Goal: Information Seeking & Learning: Learn about a topic

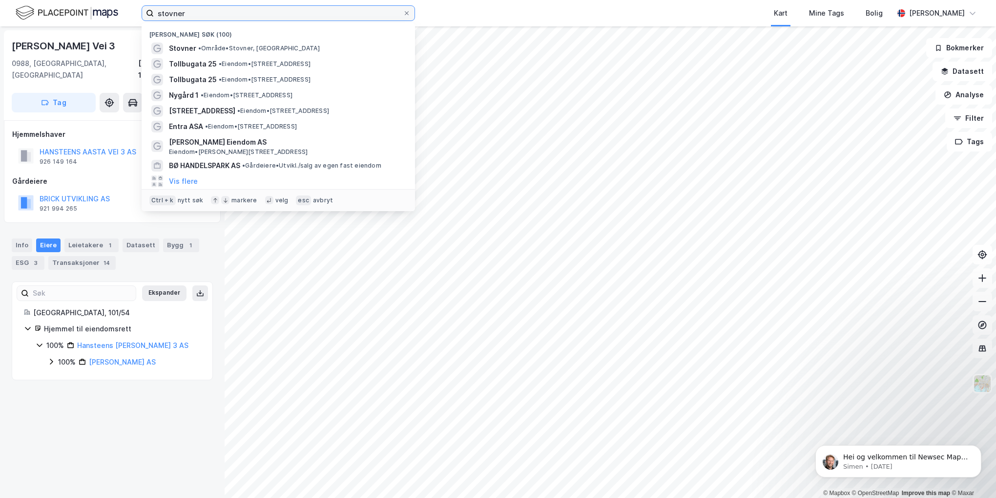
drag, startPoint x: 191, startPoint y: 12, endPoint x: 88, endPoint y: 6, distance: 103.2
click at [86, 12] on div "stovner Nylige søk (100) Stovner • Område • Stovner, [STREET_ADDRESS] • Eiendom…" at bounding box center [498, 13] width 996 height 26
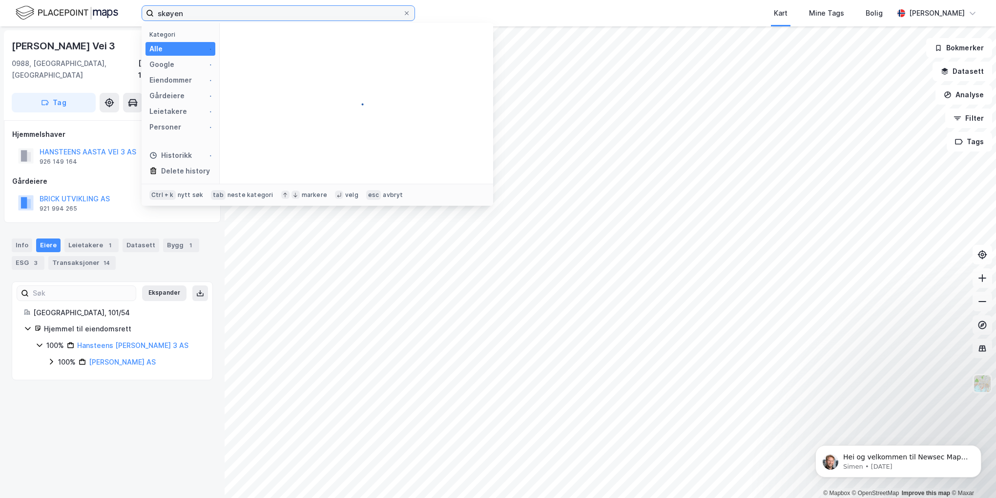
type input "skøyen"
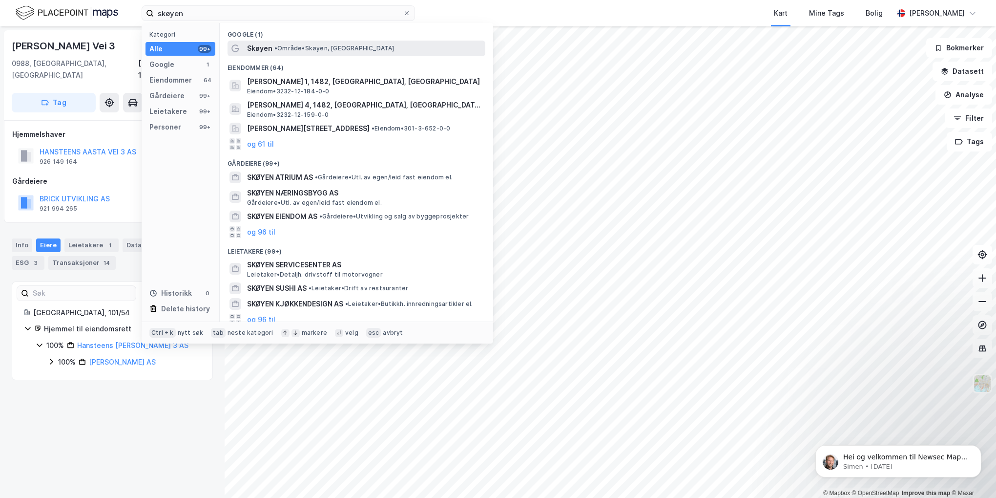
click at [265, 48] on span "Skøyen" at bounding box center [259, 48] width 25 height 12
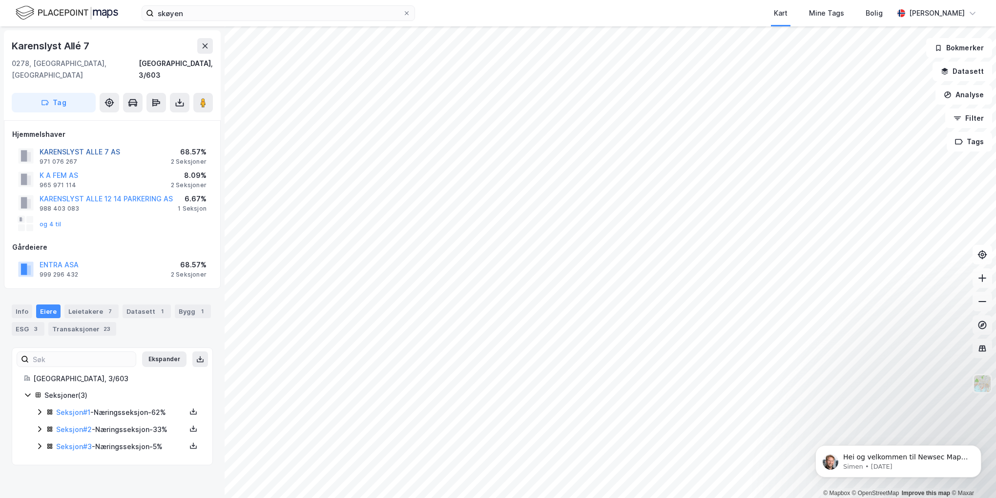
click at [0, 0] on button "KARENSLYST ALLE 7 AS" at bounding box center [0, 0] width 0 height 0
click at [0, 0] on button "KARENSLYST ALLE 12 14 PARKERING AS" at bounding box center [0, 0] width 0 height 0
click at [0, 0] on button "og 4 til" at bounding box center [0, 0] width 0 height 0
click at [0, 0] on button "KARENSLYST ALLE 12 14 PARKERING AS" at bounding box center [0, 0] width 0 height 0
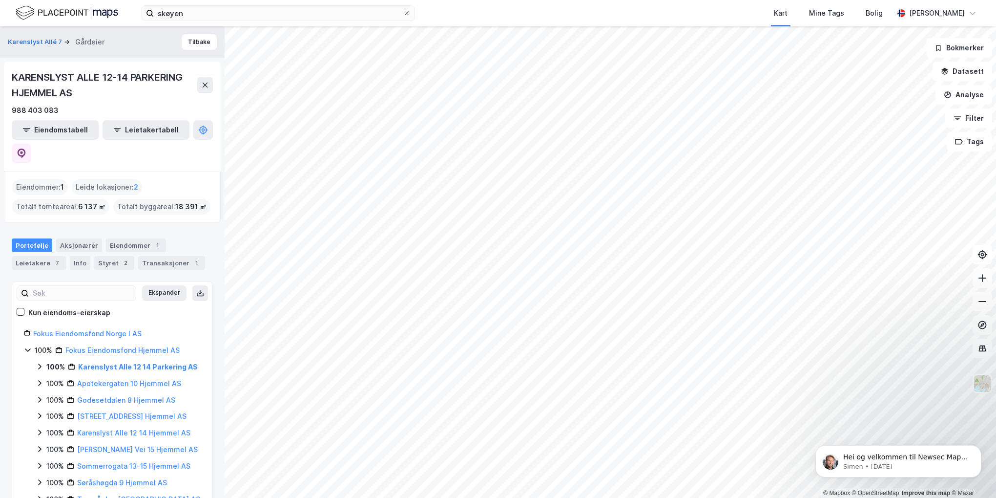
scroll to position [40, 0]
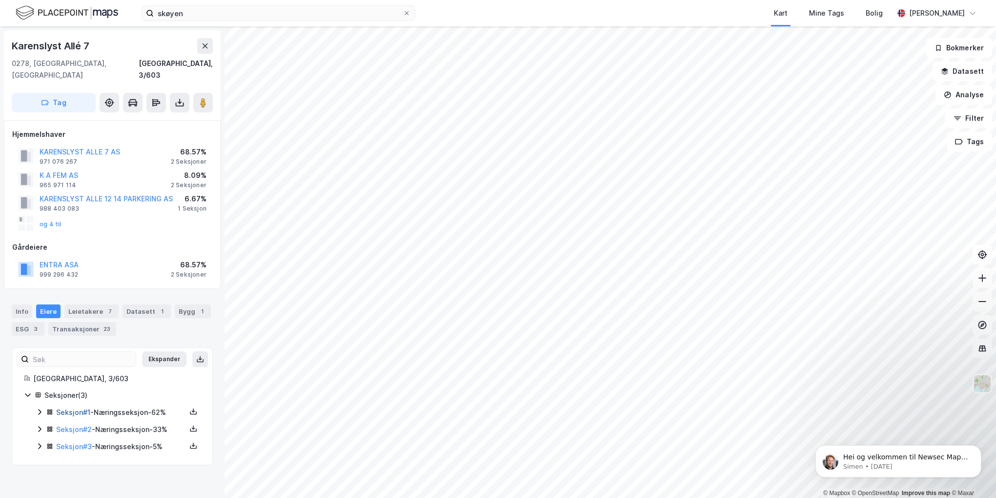
click at [76, 408] on link "Seksjon # 1" at bounding box center [73, 412] width 34 height 8
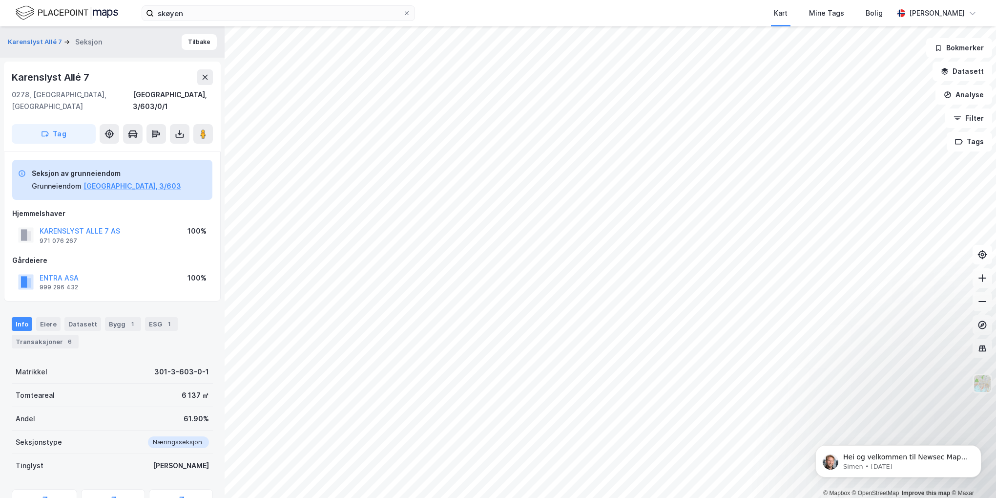
scroll to position [2, 0]
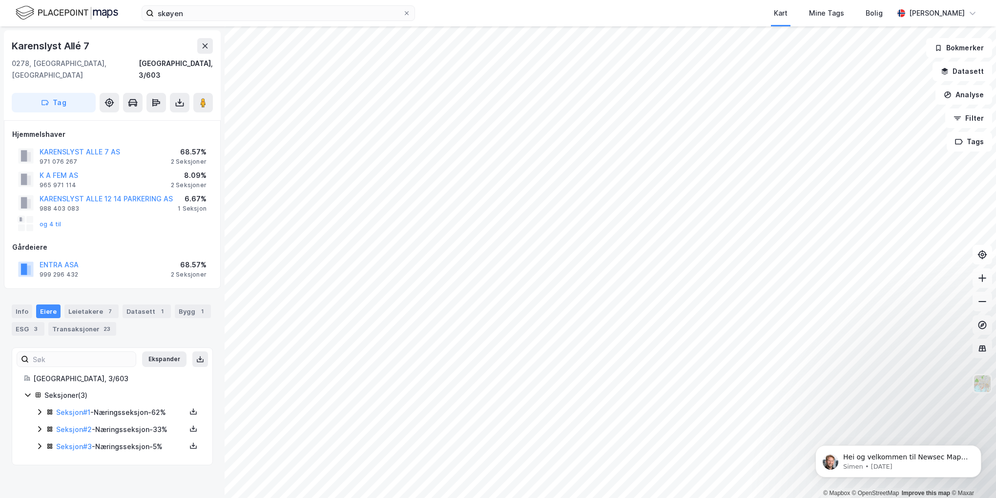
click at [133, 423] on div "Seksjon # 2 - Næringsseksjon - 33%" at bounding box center [121, 429] width 130 height 12
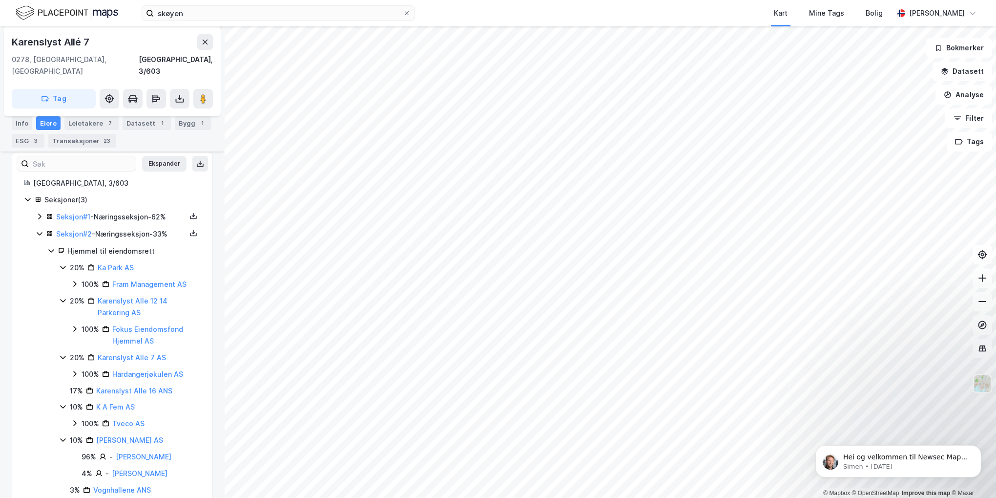
scroll to position [223, 0]
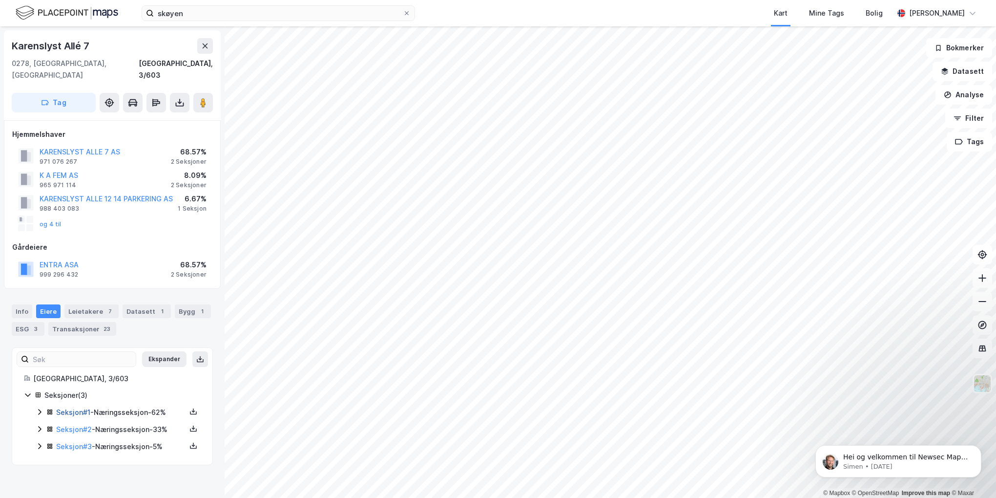
click at [74, 408] on link "Seksjon # 1" at bounding box center [73, 412] width 34 height 8
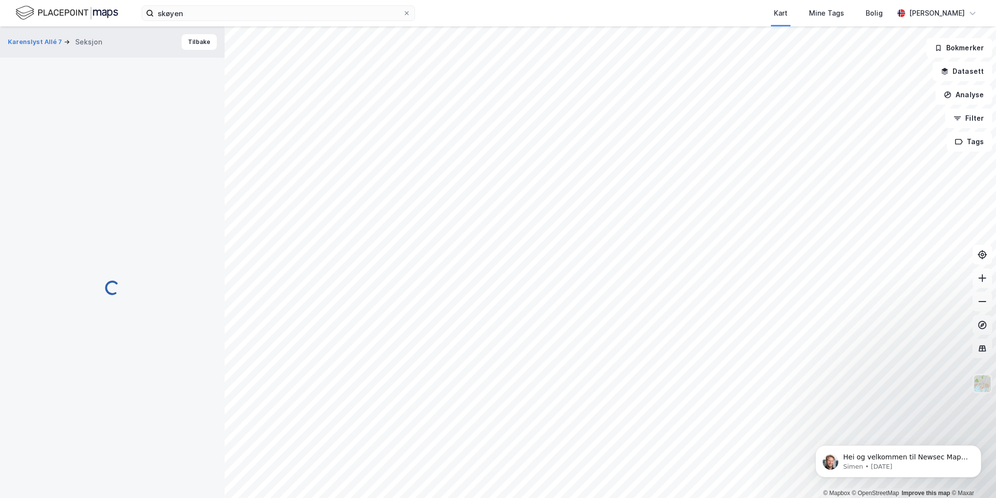
scroll to position [140, 0]
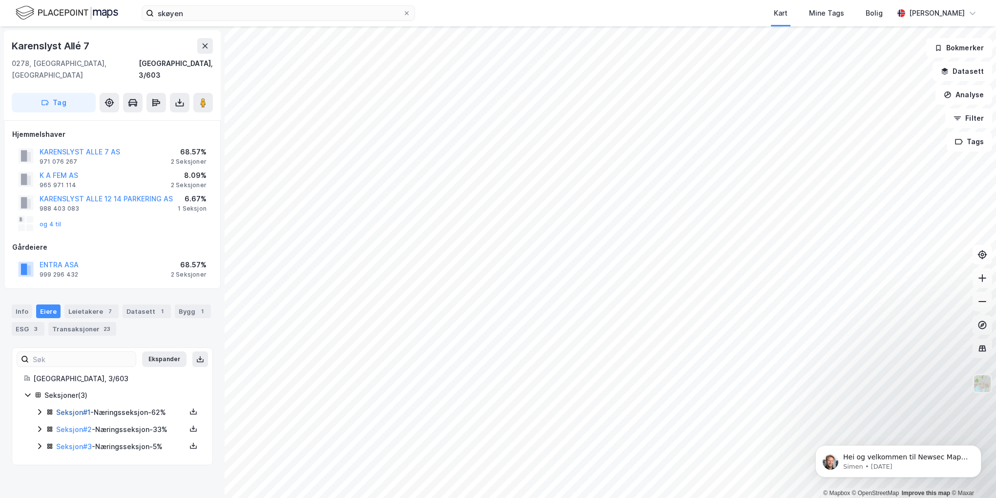
click at [74, 408] on link "Seksjon # 1" at bounding box center [73, 412] width 34 height 8
click at [85, 425] on link "Seksjon # 2" at bounding box center [74, 429] width 36 height 8
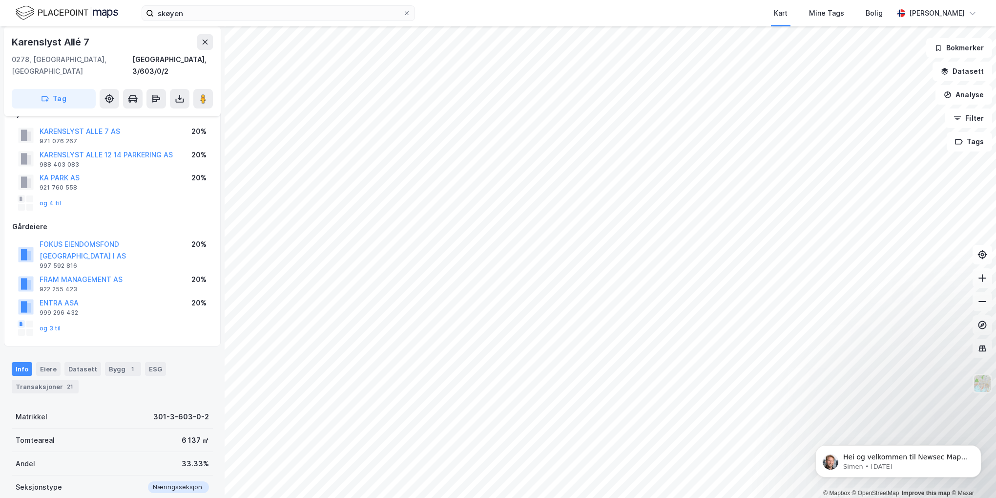
scroll to position [51, 0]
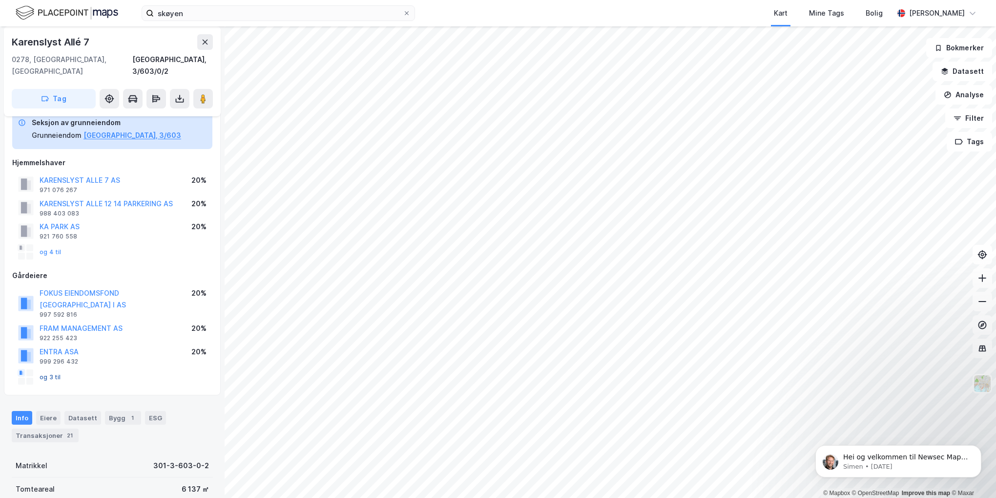
click at [0, 0] on button "og 3 til" at bounding box center [0, 0] width 0 height 0
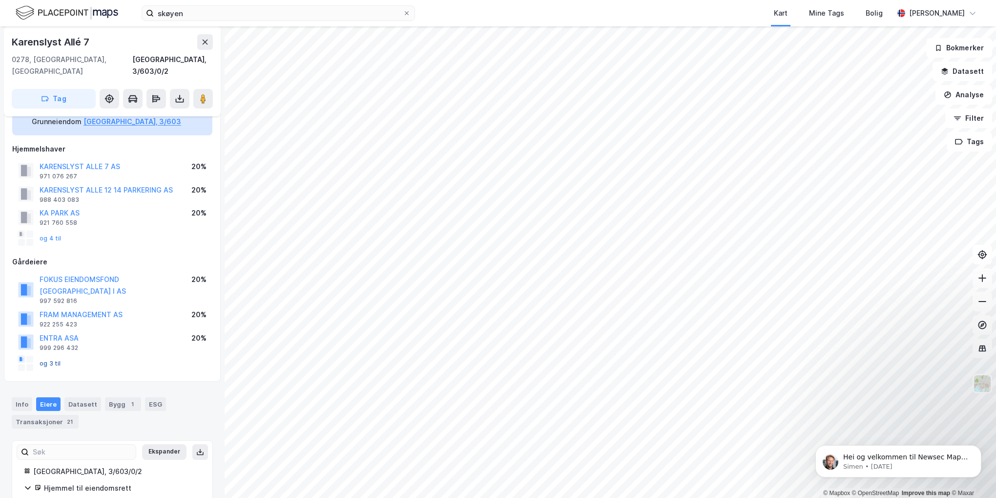
click at [0, 0] on button "og 3 til" at bounding box center [0, 0] width 0 height 0
